Goal: Use online tool/utility

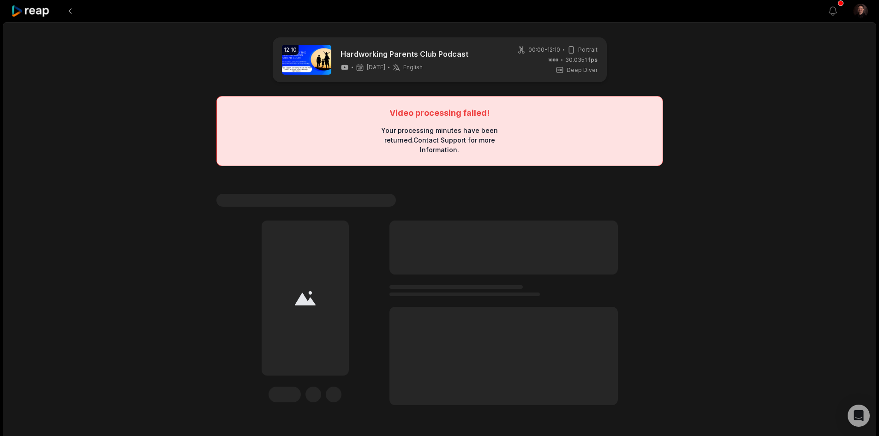
click at [352, 62] on div "Hardworking Parents Club Podcast 3 days ago English en" at bounding box center [405, 59] width 128 height 23
click at [67, 11] on button at bounding box center [70, 11] width 17 height 17
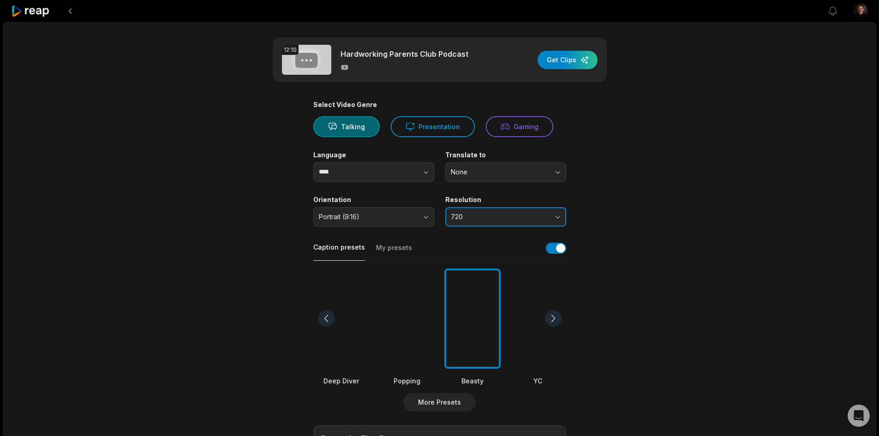
click at [523, 222] on button "720" at bounding box center [505, 216] width 121 height 19
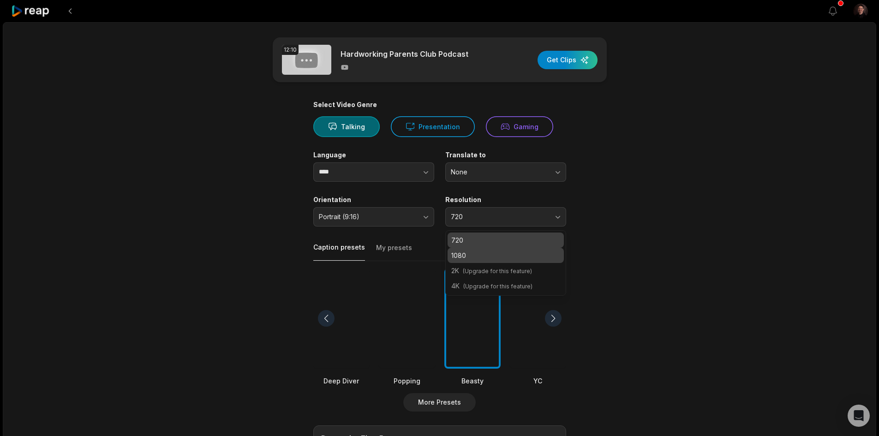
click at [519, 253] on p "1080" at bounding box center [505, 256] width 109 height 10
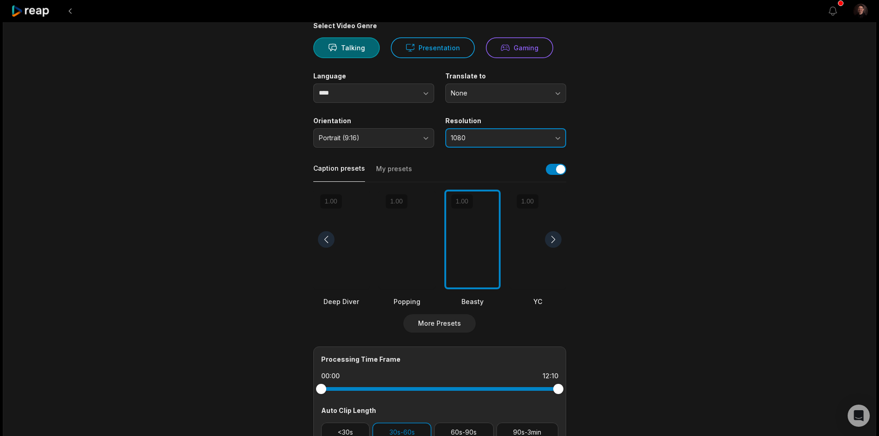
scroll to position [92, 0]
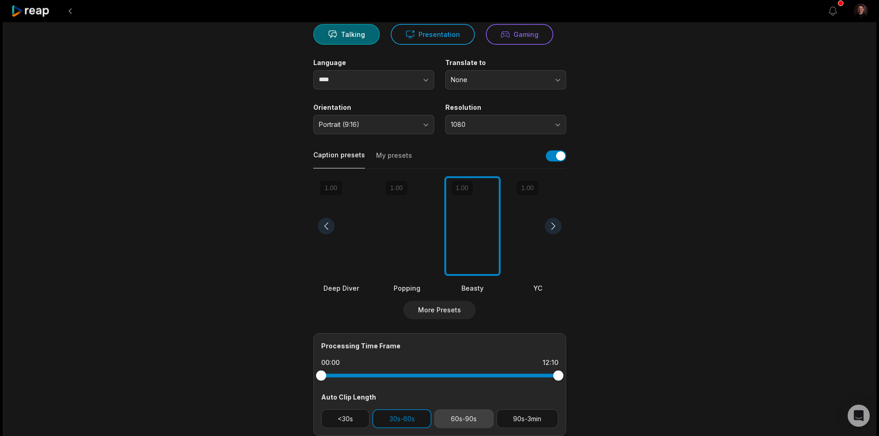
click at [466, 413] on button "60s-90s" at bounding box center [464, 418] width 60 height 19
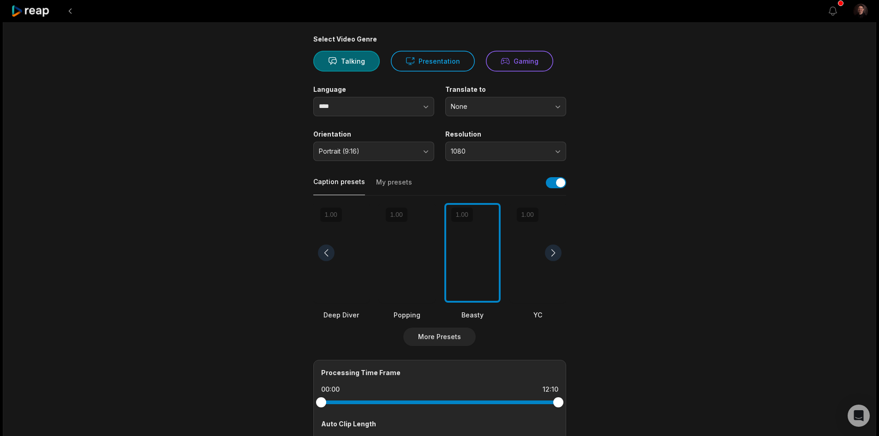
scroll to position [0, 0]
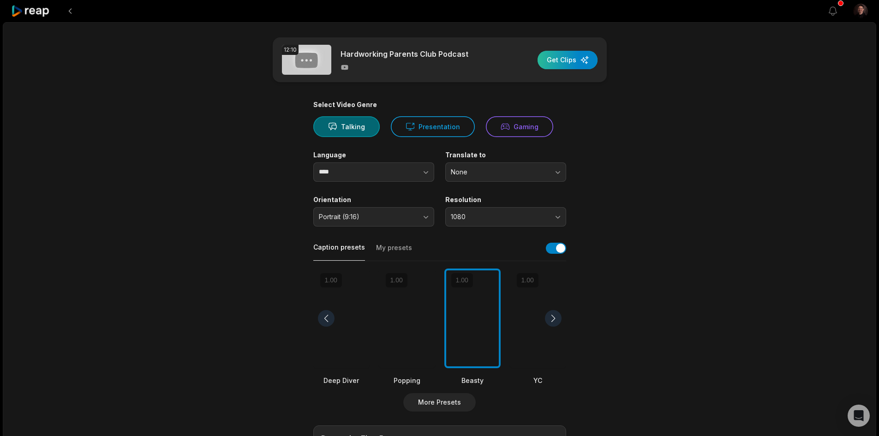
click at [555, 63] on div "button" at bounding box center [568, 60] width 60 height 18
